Goal: Task Accomplishment & Management: Use online tool/utility

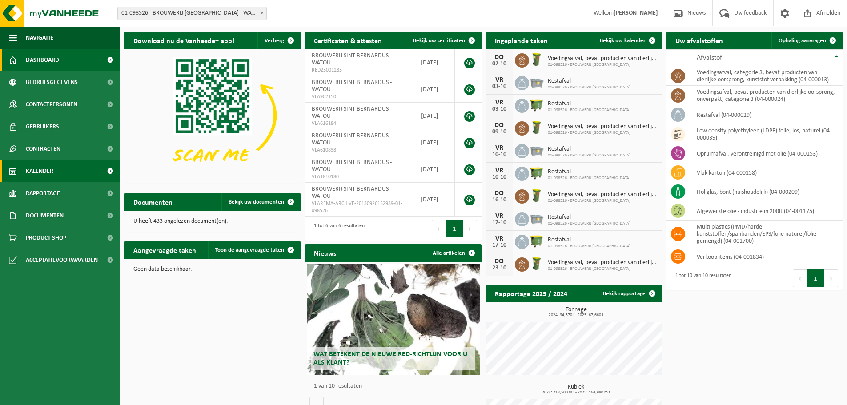
click at [46, 177] on span "Kalender" at bounding box center [40, 171] width 28 height 22
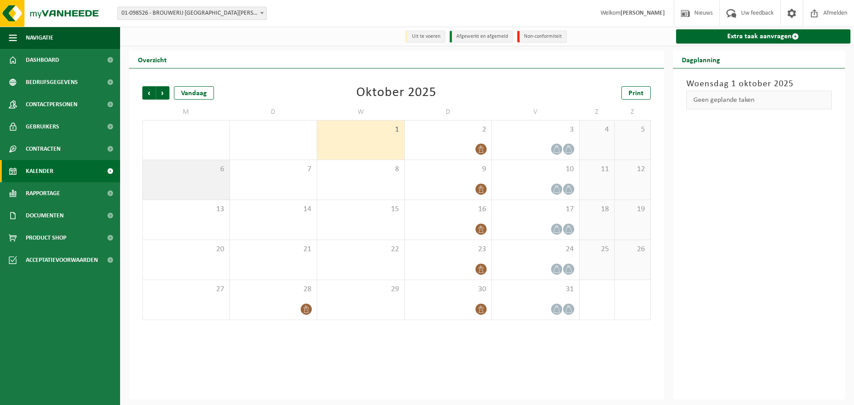
click at [189, 173] on span "6" at bounding box center [186, 170] width 78 height 10
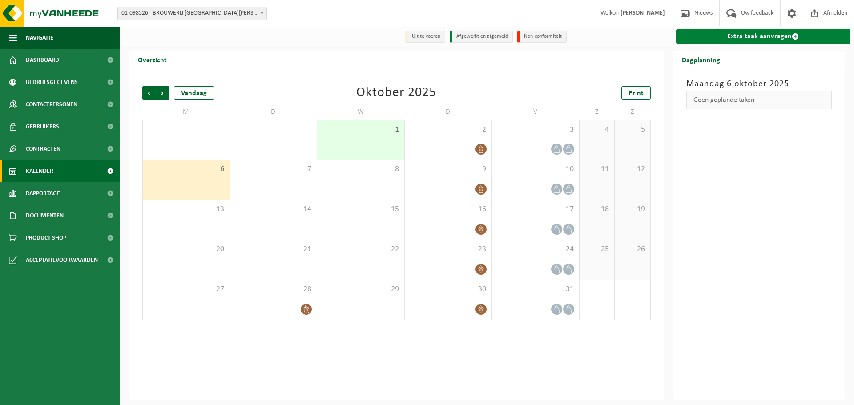
click at [765, 38] on link "Extra taak aanvragen" at bounding box center [763, 36] width 175 height 14
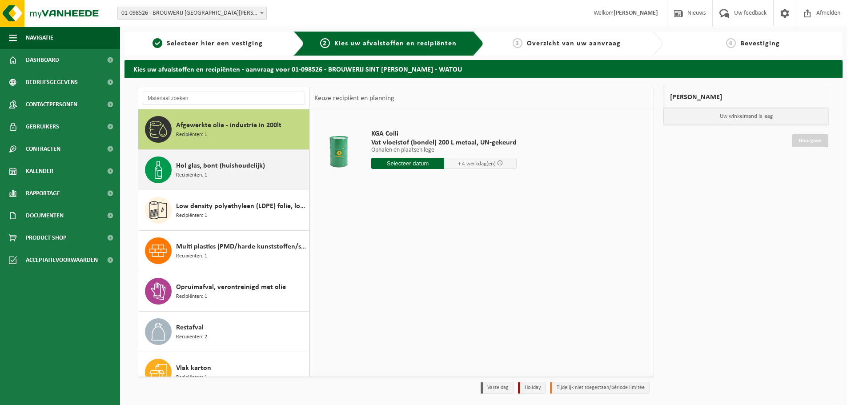
click at [229, 173] on div "Hol glas, bont (huishoudelijk) Recipiënten: 1" at bounding box center [241, 170] width 131 height 27
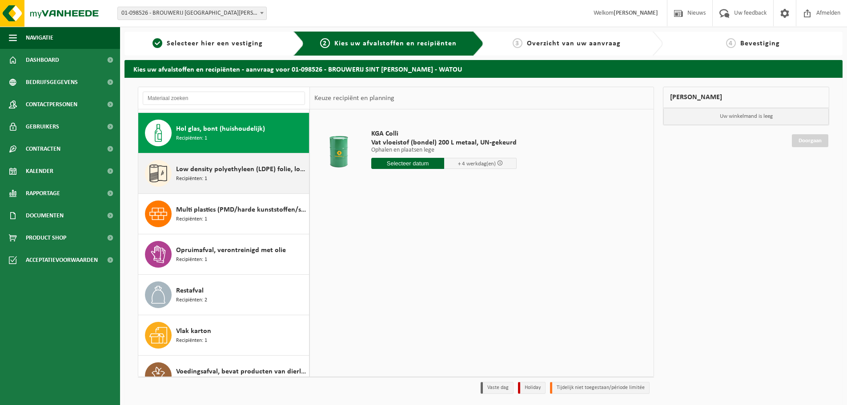
scroll to position [40, 0]
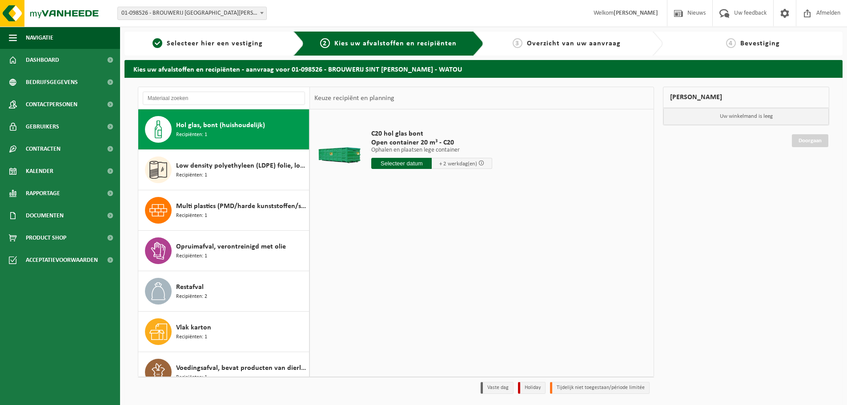
click at [416, 163] on input "text" at bounding box center [401, 163] width 60 height 11
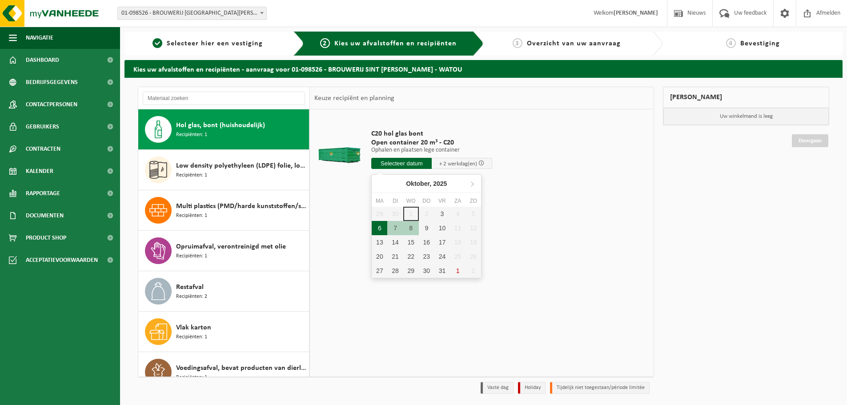
click at [382, 229] on div "6" at bounding box center [380, 228] width 16 height 14
type input "Van 2025-10-06"
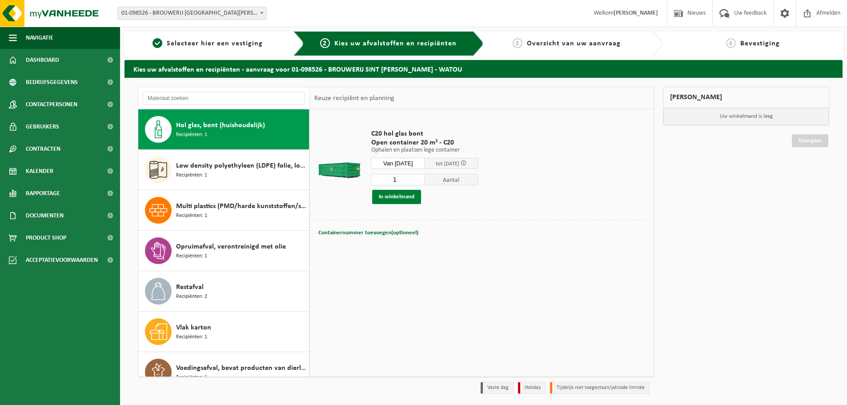
click at [400, 200] on button "In winkelmand" at bounding box center [396, 197] width 49 height 14
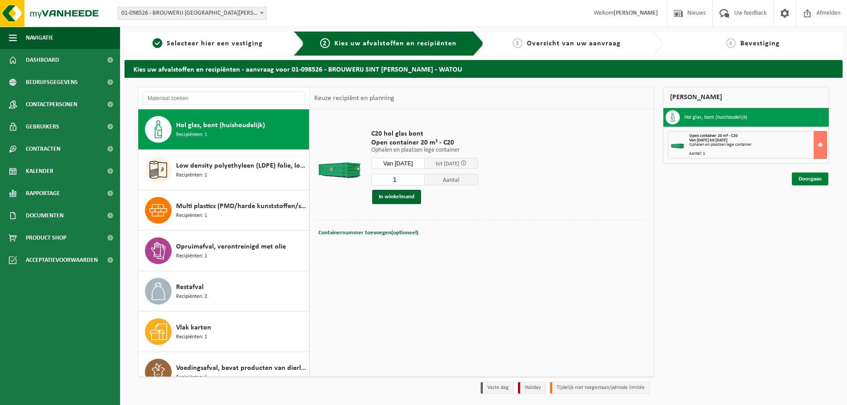
click at [815, 178] on link "Doorgaan" at bounding box center [810, 179] width 36 height 13
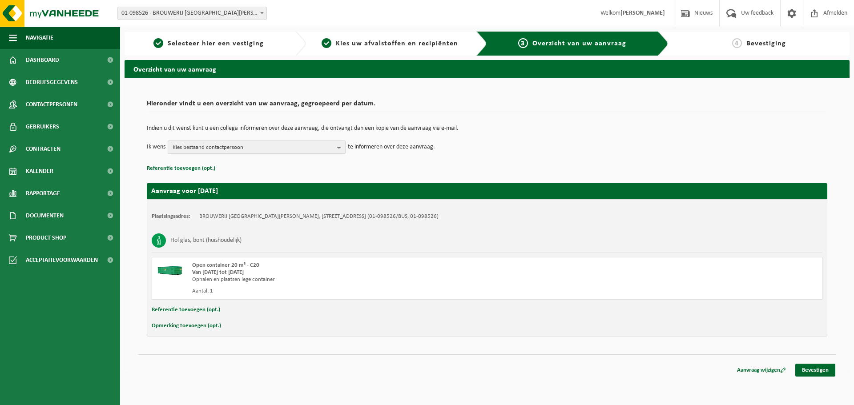
click at [340, 148] on b "button" at bounding box center [341, 147] width 8 height 12
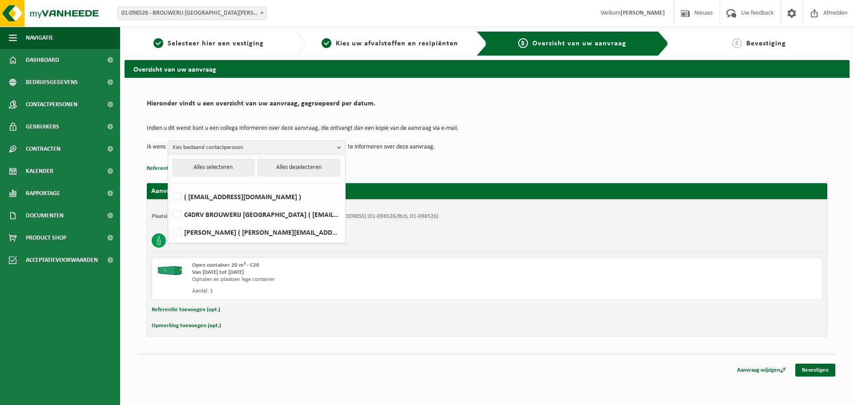
click at [274, 149] on span "Kies bestaand contactpersoon" at bounding box center [253, 147] width 161 height 13
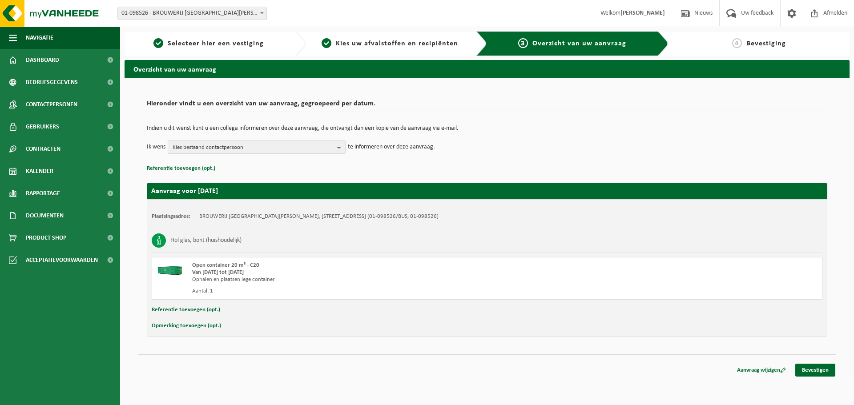
click at [274, 149] on span "Kies bestaand contactpersoon" at bounding box center [253, 147] width 161 height 13
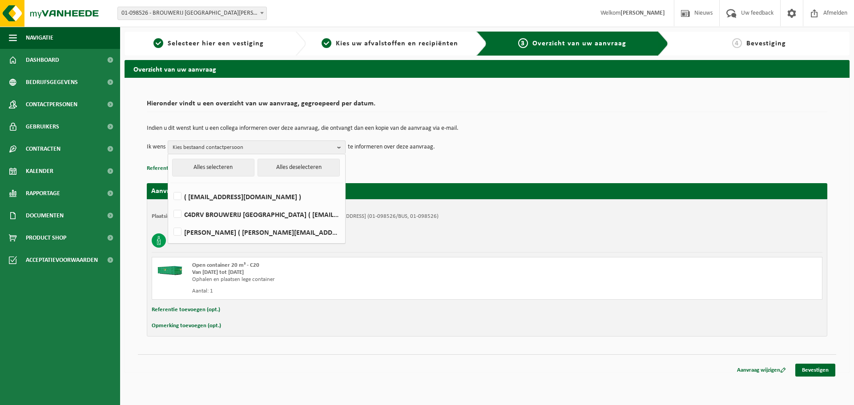
click at [489, 165] on p "Referentie toevoegen (opt.)" at bounding box center [487, 169] width 680 height 12
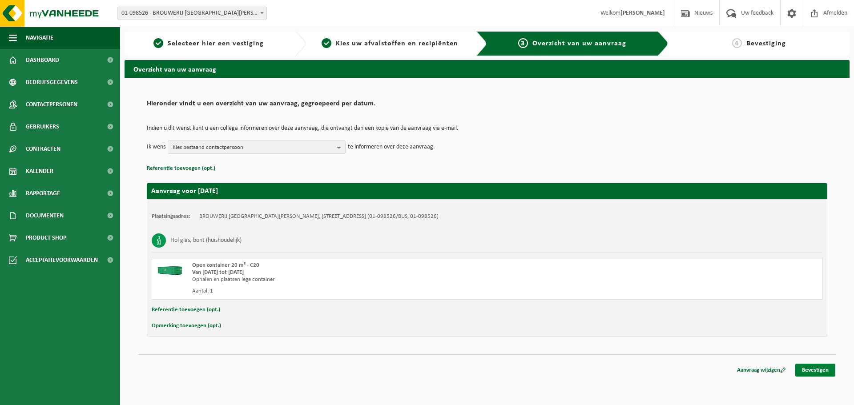
click at [812, 370] on link "Bevestigen" at bounding box center [815, 370] width 40 height 13
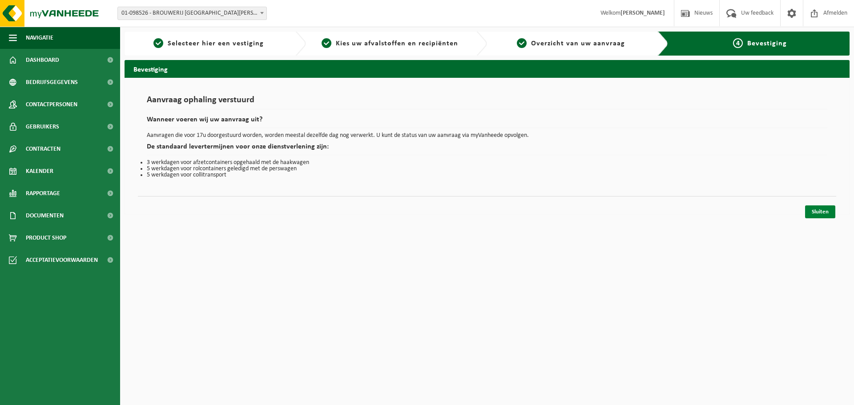
click at [821, 206] on link "Sluiten" at bounding box center [820, 211] width 30 height 13
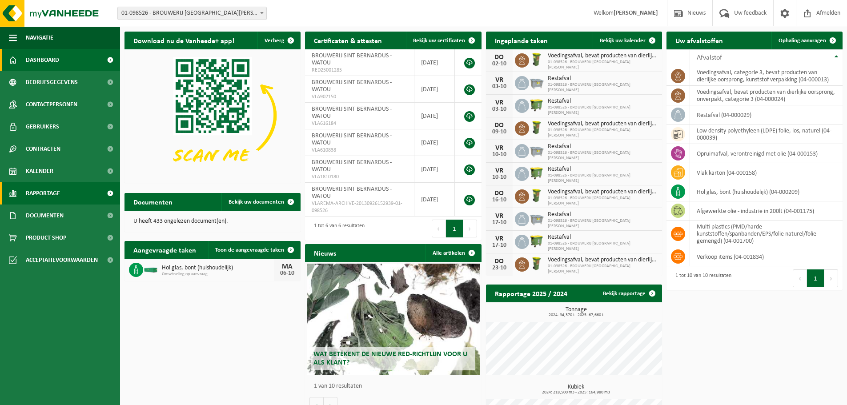
click at [56, 192] on span "Rapportage" at bounding box center [43, 193] width 34 height 22
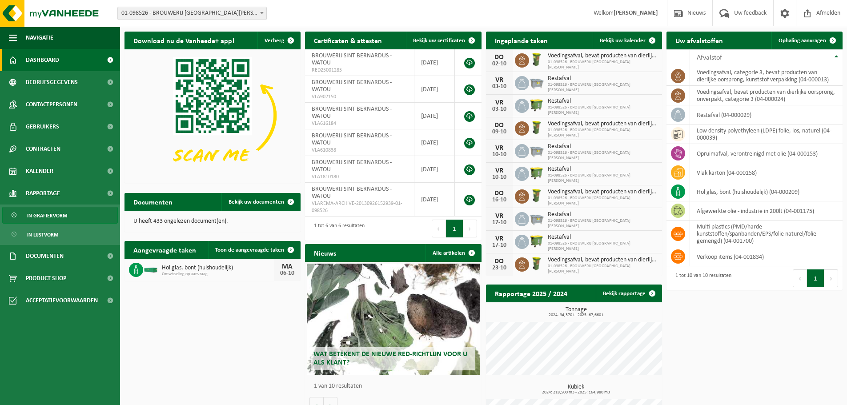
click at [60, 213] on span "In grafiekvorm" at bounding box center [47, 215] width 40 height 17
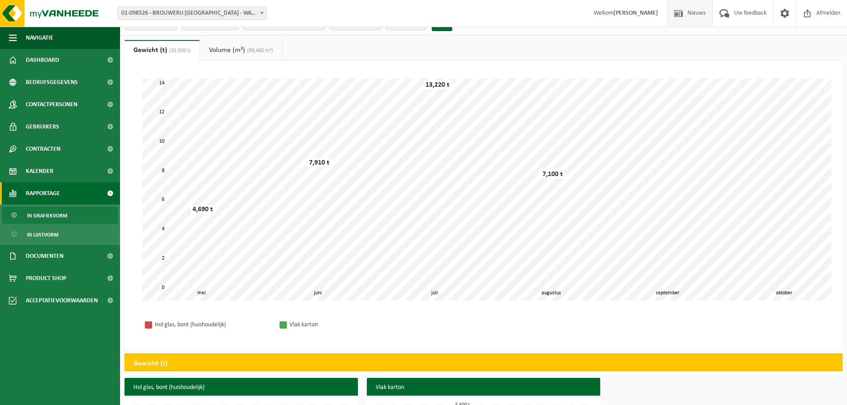
scroll to position [15, 0]
